Goal: Information Seeking & Learning: Learn about a topic

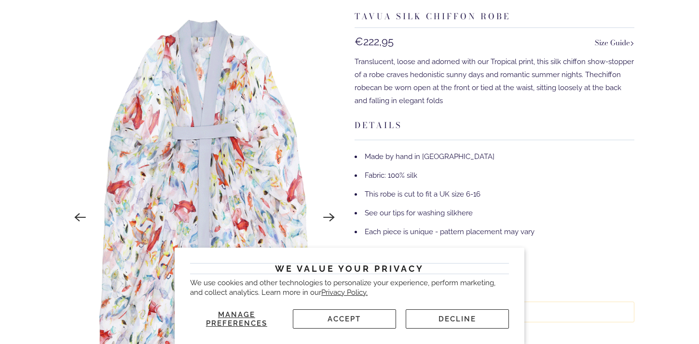
scroll to position [1256, 0]
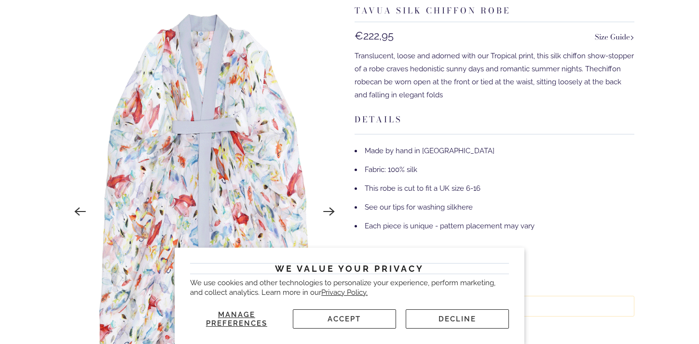
click at [333, 212] on icon "Next" at bounding box center [330, 211] width 12 height 9
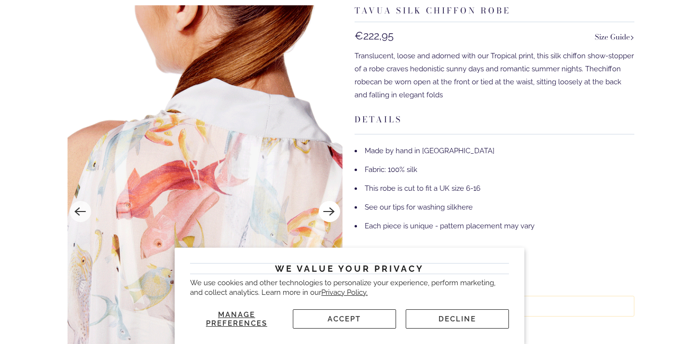
click at [333, 212] on icon "Next" at bounding box center [330, 211] width 12 height 9
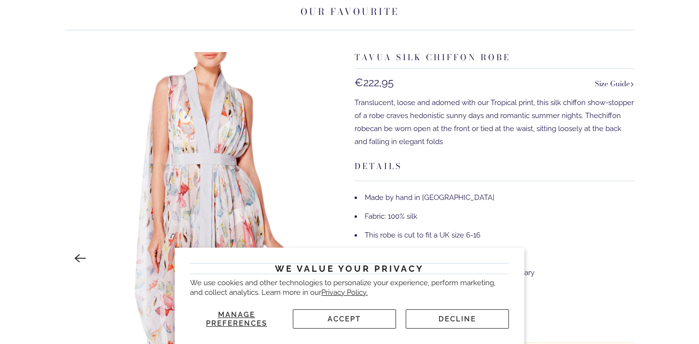
scroll to position [1232, 0]
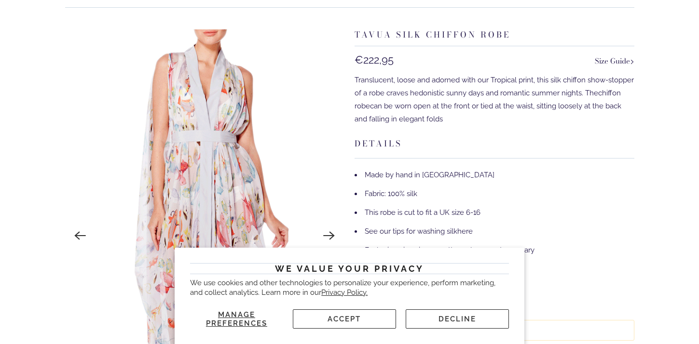
click at [324, 232] on icon "Next" at bounding box center [329, 236] width 13 height 13
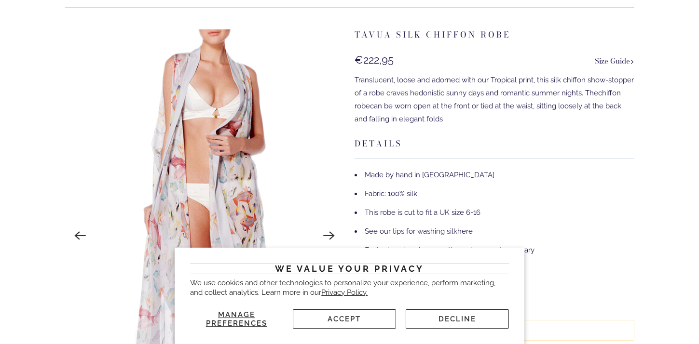
scroll to position [1231, 0]
click at [324, 232] on icon "Next" at bounding box center [329, 237] width 13 height 13
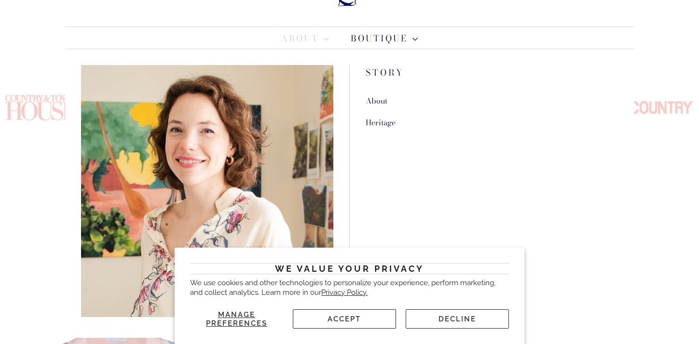
scroll to position [78, 0]
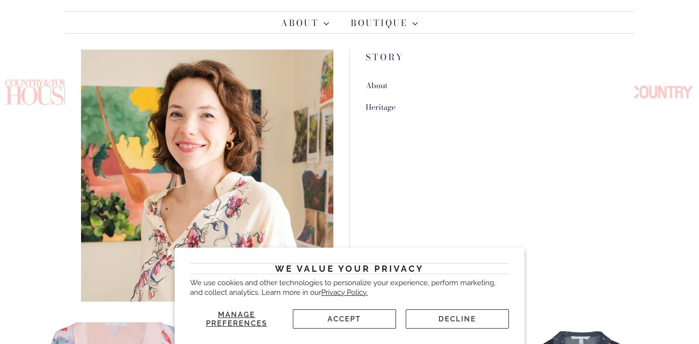
click at [380, 87] on link "About" at bounding box center [377, 86] width 22 height 12
